Goal: Task Accomplishment & Management: Manage account settings

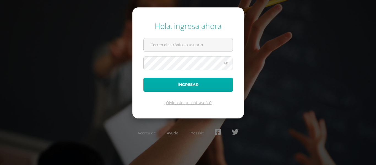
type input "[EMAIL_ADDRESS][DOMAIN_NAME]"
click at [175, 82] on button "Ingresar" at bounding box center [188, 85] width 90 height 14
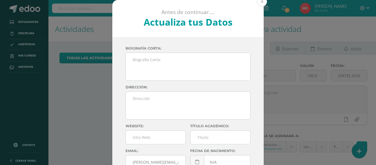
click at [259, 5] on button at bounding box center [262, 2] width 10 height 10
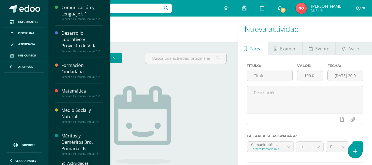
click at [71, 135] on div "Méritos y Deméritos 3ro. Primaria ¨B¨" at bounding box center [82, 142] width 42 height 19
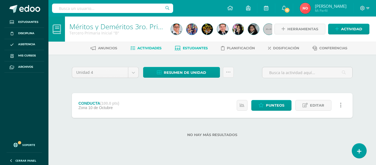
click at [193, 50] on link "Estudiantes" at bounding box center [191, 48] width 33 height 9
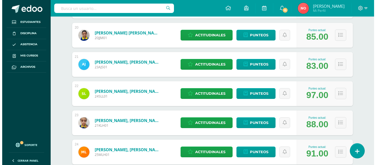
scroll to position [666, 0]
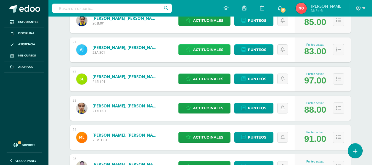
click at [210, 50] on span "Actitudinales" at bounding box center [208, 50] width 30 height 10
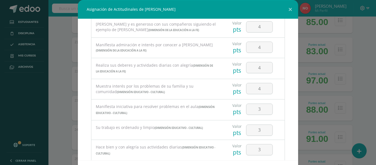
scroll to position [370, 0]
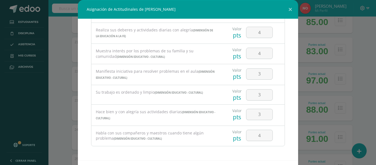
click at [358, 72] on div "Asignación de Actitudinales de Angel Javier Jiménez Sitavi Todas las Categorias…" at bounding box center [188, 94] width 372 height 189
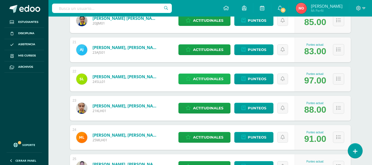
click at [214, 76] on span "Actitudinales" at bounding box center [208, 79] width 30 height 10
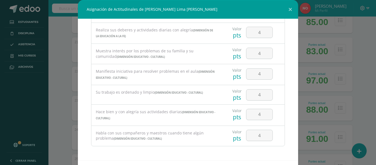
click at [361, 63] on div "Asignación de Actitudinales de Sergio Alexander Lima López Todas las Categorias…" at bounding box center [188, 94] width 372 height 189
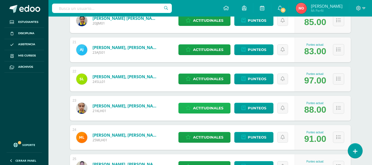
click at [217, 107] on span "Actitudinales" at bounding box center [208, 108] width 30 height 10
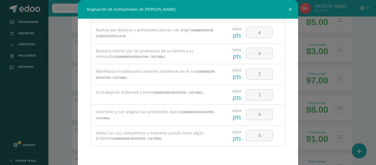
click at [358, 65] on div "Asignación de Actitudinales de Kent Maximiliano López Hernández Todas las Categ…" at bounding box center [188, 94] width 372 height 189
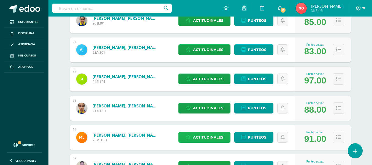
click at [208, 134] on span "Actitudinales" at bounding box center [208, 137] width 30 height 10
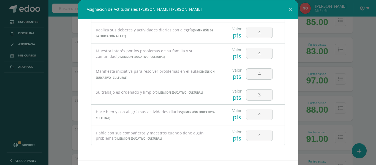
click at [364, 69] on div "Asignación de Actitudinales de McKenna Victoria López Hernández Todas las Categ…" at bounding box center [188, 94] width 372 height 189
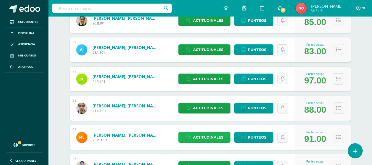
click at [208, 135] on span "Actitudinales" at bounding box center [208, 137] width 30 height 10
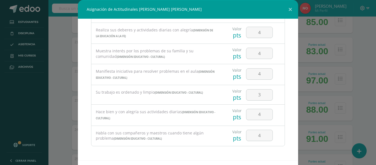
scroll to position [24, 0]
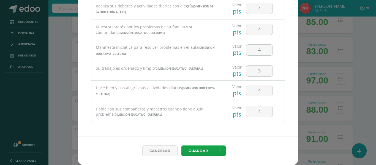
click at [359, 40] on div "Asignación de Actitudinales de McKenna Victoria López Hernández Todas las Categ…" at bounding box center [188, 70] width 372 height 189
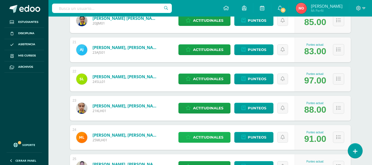
click at [203, 134] on span "Actitudinales" at bounding box center [208, 137] width 30 height 10
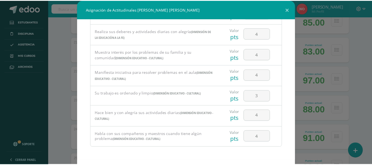
scroll to position [370, 0]
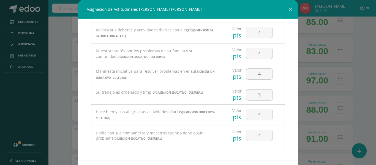
click at [356, 73] on div "Asignación de Actitudinales de McKenna Victoria López Hernández Todas las Categ…" at bounding box center [188, 94] width 372 height 189
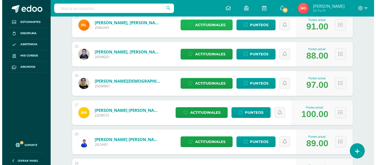
scroll to position [785, 0]
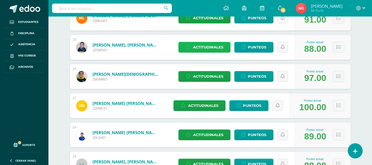
click at [210, 45] on span "Actitudinales" at bounding box center [208, 47] width 30 height 10
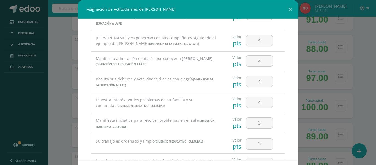
scroll to position [370, 0]
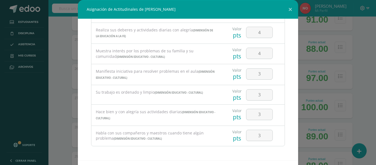
click at [363, 66] on div "Asignación de Actitudinales de Santiago Rafael Martínez García Todas las Catego…" at bounding box center [188, 94] width 372 height 189
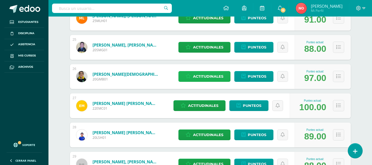
click at [208, 77] on span "Actitudinales" at bounding box center [208, 76] width 30 height 10
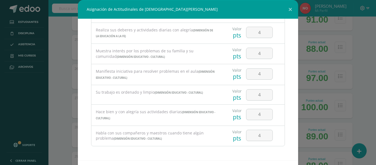
click at [360, 50] on div "Asignación de Actitudinales de German Francisco Meza Bolaños Todas las Categori…" at bounding box center [188, 94] width 372 height 189
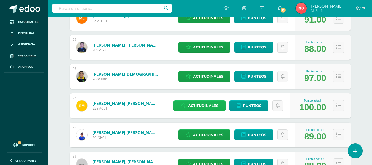
click at [196, 104] on span "Actitudinales" at bounding box center [203, 106] width 30 height 10
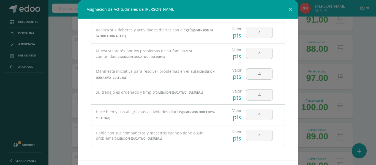
click at [359, 65] on div "Asignación de Actitudinales de Esteban Eduardo Molina Cucul Todas las Categoria…" at bounding box center [188, 94] width 372 height 189
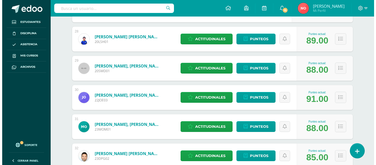
scroll to position [886, 0]
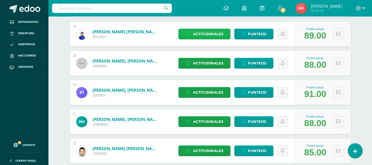
click at [209, 34] on span "Actitudinales" at bounding box center [208, 34] width 30 height 10
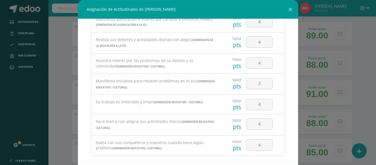
scroll to position [370, 0]
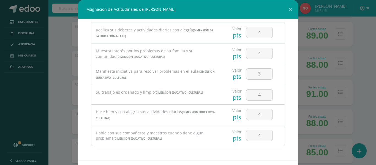
click at [357, 72] on div "Asignación de Actitudinales de Luis Adrián Monroy Sánchez Todas las Categorias …" at bounding box center [188, 94] width 372 height 189
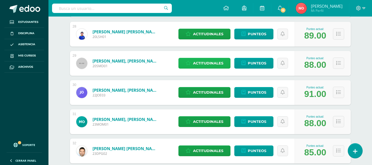
click at [208, 60] on span "Actitudinales" at bounding box center [208, 63] width 30 height 10
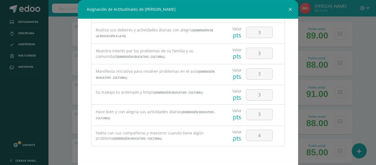
click at [358, 63] on div "Asignación de Actitudinales de Santiago Javier Montmorency del Valle Todas las …" at bounding box center [188, 94] width 372 height 189
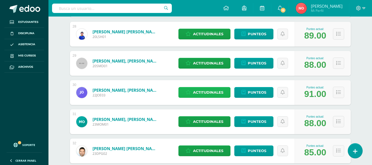
click at [208, 93] on span "Actitudinales" at bounding box center [208, 92] width 30 height 10
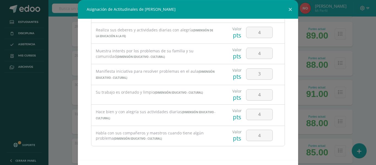
click at [360, 70] on div "Asignación de Actitudinales de José Manuel Orantes Estrada Todas las Categorias…" at bounding box center [188, 94] width 372 height 189
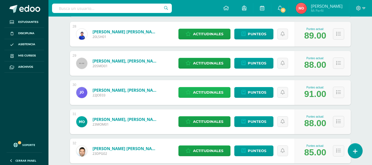
click at [205, 92] on span "Actitudinales" at bounding box center [208, 92] width 30 height 10
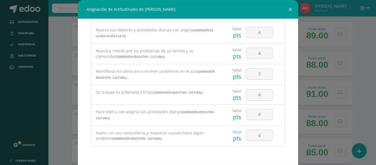
click at [361, 55] on div "Asignación de Actitudinales de José Manuel Orantes Estrada Todas las Categorias…" at bounding box center [188, 94] width 372 height 189
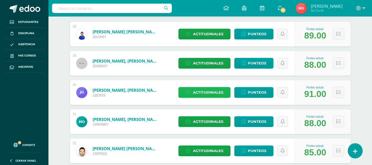
click at [213, 92] on span "Actitudinales" at bounding box center [208, 92] width 30 height 10
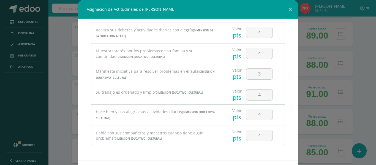
click at [359, 48] on div "Asignación de Actitudinales de José Manuel Orantes Estrada Todas las Categorias…" at bounding box center [188, 94] width 372 height 189
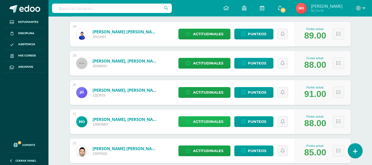
click at [200, 120] on span "Actitudinales" at bounding box center [208, 121] width 30 height 10
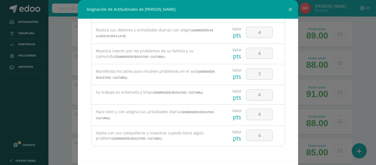
click at [365, 41] on div "Asignación de Actitudinales de Matías Sebastián Ortíz Muy Todas las Categorias …" at bounding box center [188, 94] width 372 height 189
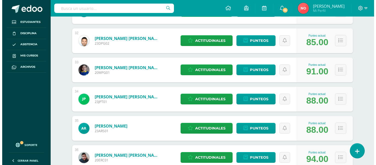
scroll to position [999, 0]
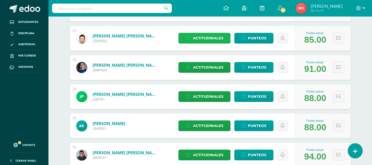
click at [211, 37] on span "Actitudinales" at bounding box center [208, 38] width 30 height 10
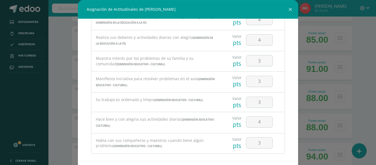
scroll to position [370, 0]
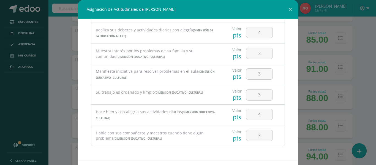
click at [358, 37] on div "Asignación de Actitudinales de Derek Andrés Palacios García Todas las Categoria…" at bounding box center [188, 94] width 372 height 189
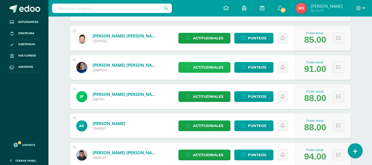
click at [211, 63] on span "Actitudinales" at bounding box center [208, 67] width 30 height 10
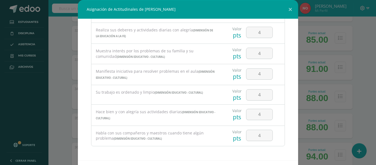
click at [361, 68] on div "Asignación de Actitudinales de Mateo José Pinto García Todas las Categorias Tod…" at bounding box center [188, 94] width 372 height 189
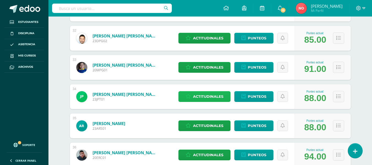
click at [201, 94] on span "Actitudinales" at bounding box center [208, 96] width 30 height 10
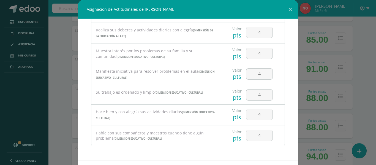
click at [367, 51] on div "Asignación de Actitudinales de Jorge Andres Porras Tahuico Todas las Categorias…" at bounding box center [188, 94] width 372 height 189
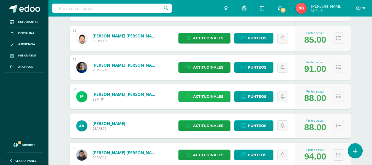
click at [196, 96] on span "Actitudinales" at bounding box center [208, 96] width 30 height 10
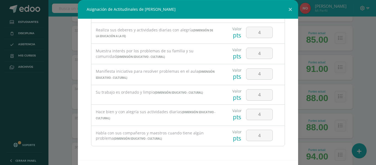
click at [360, 46] on div "Asignación de Actitudinales de Jorge Andres Porras Tahuico Todas las Categorias…" at bounding box center [188, 94] width 372 height 189
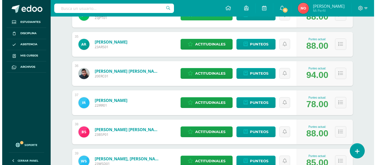
scroll to position [1085, 0]
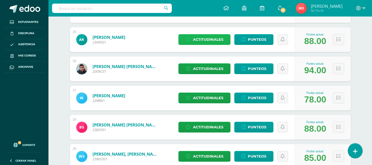
click at [208, 38] on span "Actitudinales" at bounding box center [208, 39] width 30 height 10
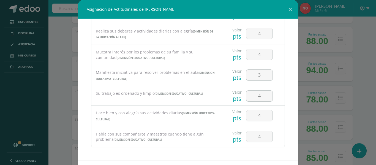
scroll to position [370, 0]
click at [362, 55] on div "Asignación de Actitudinales de Alejandro Ramírez Saloj Todas las Categorias Tod…" at bounding box center [188, 94] width 372 height 189
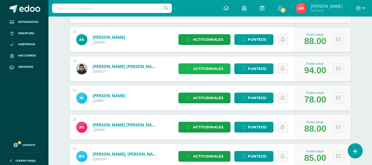
click at [206, 68] on span "Actitudinales" at bounding box center [208, 69] width 30 height 10
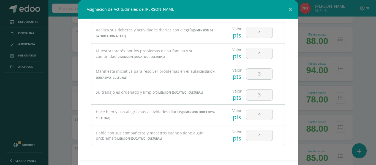
click at [364, 50] on div "Asignación de Actitudinales de Erick José Recinos Cabrera Todas las Categorias …" at bounding box center [188, 94] width 372 height 189
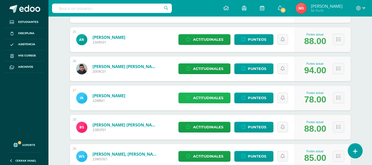
click at [198, 98] on span "Actitudinales" at bounding box center [208, 98] width 30 height 10
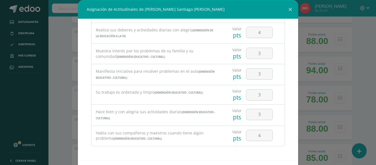
click at [359, 38] on div "Asignación de Actitudinales de Ian Santiago Rodríguez Reyes Todas las Categoria…" at bounding box center [188, 94] width 372 height 189
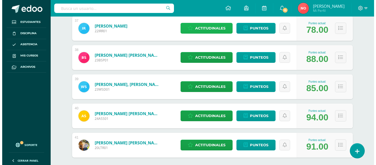
scroll to position [1167, 0]
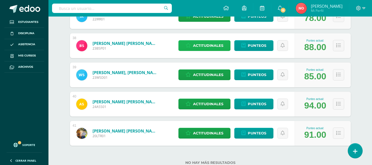
click at [216, 44] on span "Actitudinales" at bounding box center [208, 45] width 30 height 10
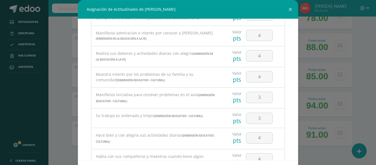
scroll to position [370, 0]
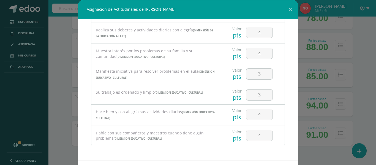
click at [365, 69] on div "Asignación de Actitudinales de Brian Imanol Salazar Payes Todas las Categorias …" at bounding box center [188, 94] width 372 height 189
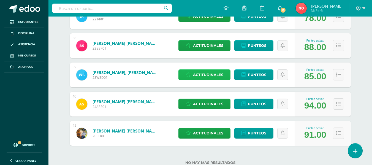
click at [210, 73] on span "Actitudinales" at bounding box center [208, 75] width 30 height 10
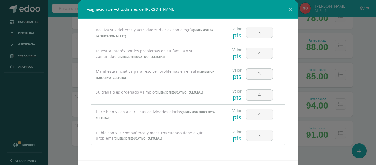
click at [361, 63] on div "Asignación de Actitudinales de William Daniel Sánchez de Paz Todas las Categori…" at bounding box center [188, 94] width 372 height 189
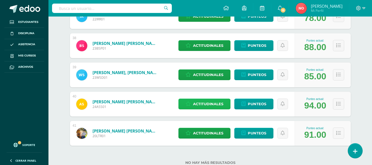
click at [207, 104] on span "Actitudinales" at bounding box center [208, 104] width 30 height 10
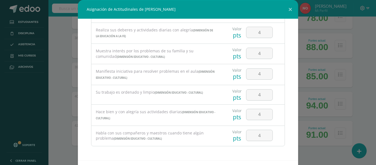
click at [362, 58] on div "Asignación de Actitudinales de Angel Samuel Sazo Solares Todas las Categorias T…" at bounding box center [188, 94] width 372 height 189
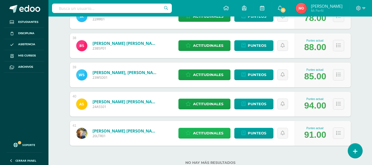
click at [205, 132] on span "Actitudinales" at bounding box center [208, 133] width 30 height 10
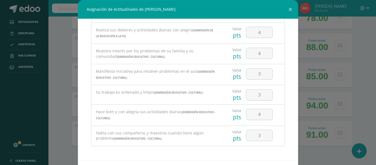
click at [362, 49] on div "Asignación de Actitudinales de Luca Mateo Tobar Ruch Todas las Categorias Todas…" at bounding box center [188, 94] width 372 height 189
